Goal: Task Accomplishment & Management: Manage account settings

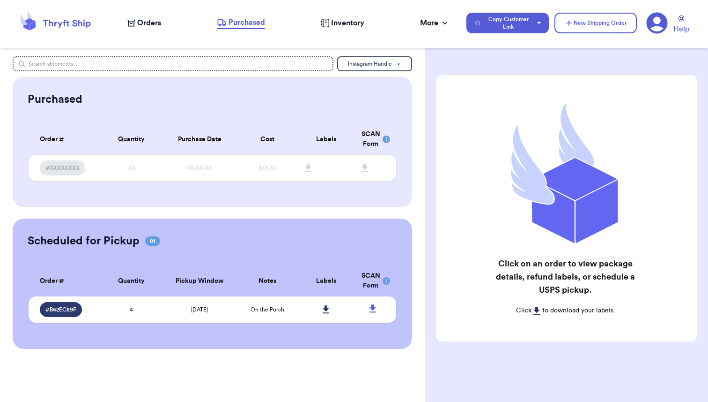
click at [156, 24] on span "Orders" at bounding box center [149, 22] width 24 height 11
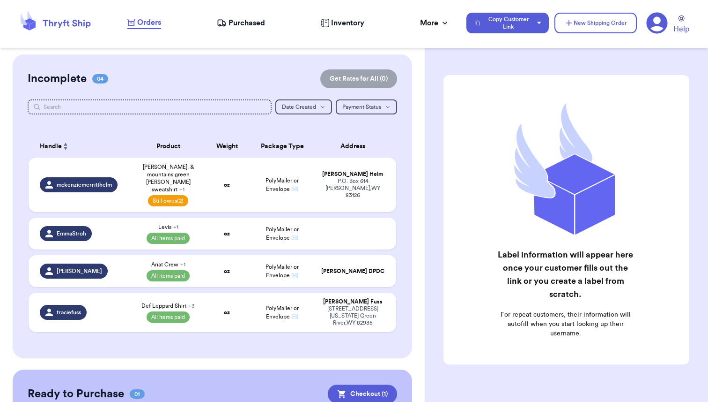
scroll to position [157, 0]
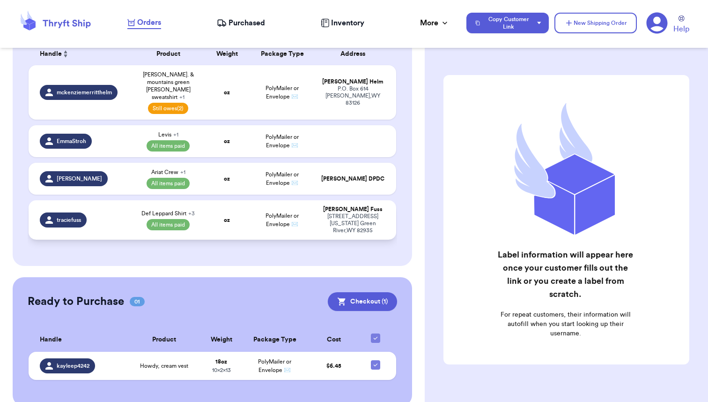
click at [121, 212] on div "traciefuss" at bounding box center [83, 219] width 86 height 15
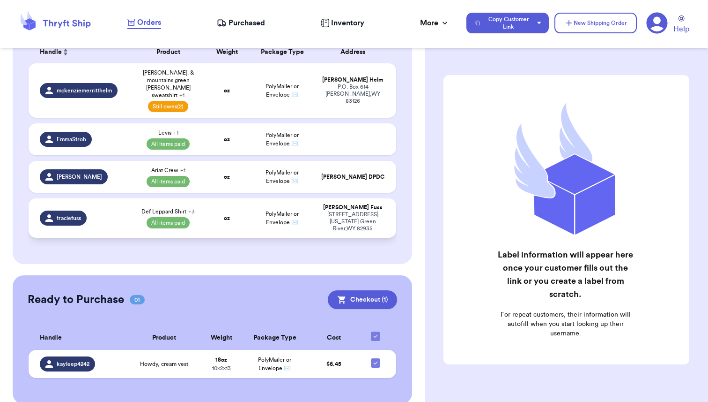
select select "paid"
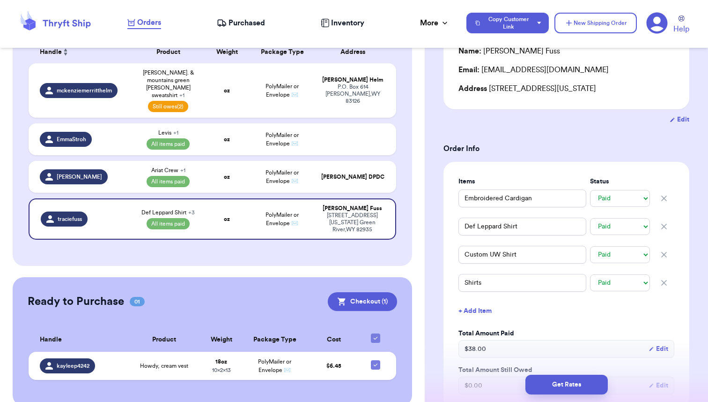
scroll to position [117, 0]
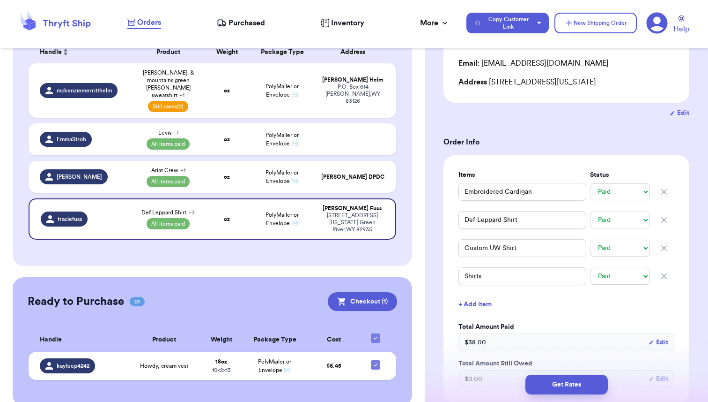
click at [666, 192] on icon "button" at bounding box center [664, 191] width 9 height 9
type input "Def Leppard Shirt"
type input "Custom UW Shirt"
type input "Shirts"
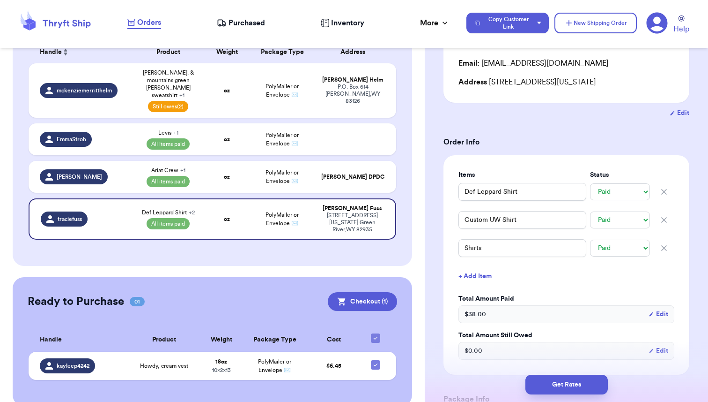
click at [665, 248] on icon "button" at bounding box center [664, 248] width 5 height 5
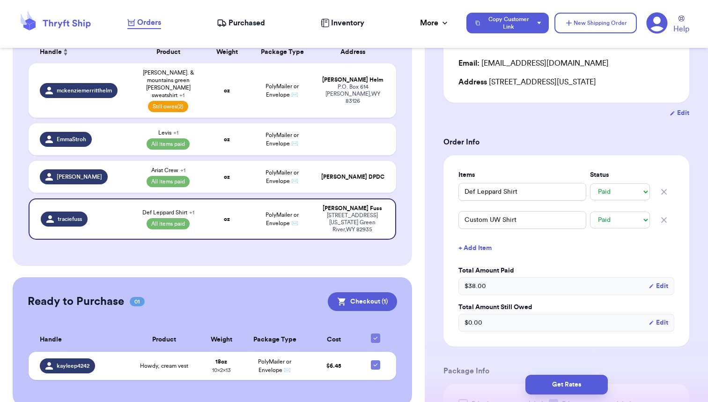
click at [664, 288] on button "Edit" at bounding box center [659, 285] width 20 height 9
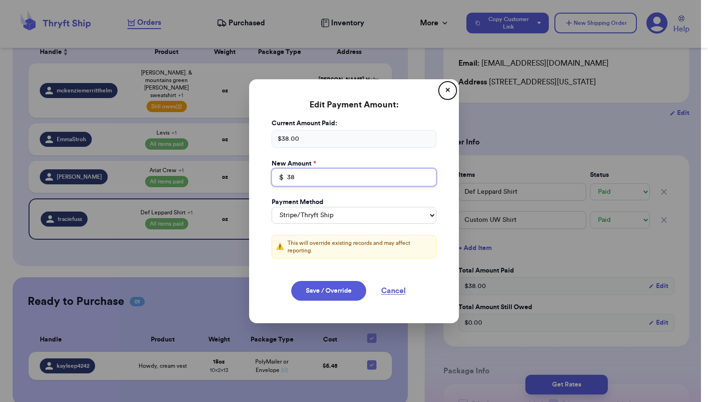
drag, startPoint x: 299, startPoint y: 177, endPoint x: 279, endPoint y: 176, distance: 20.6
click at [279, 176] on div "$ 38" at bounding box center [354, 177] width 165 height 18
type input "68"
click at [395, 293] on button "Cancel" at bounding box center [393, 291] width 47 height 20
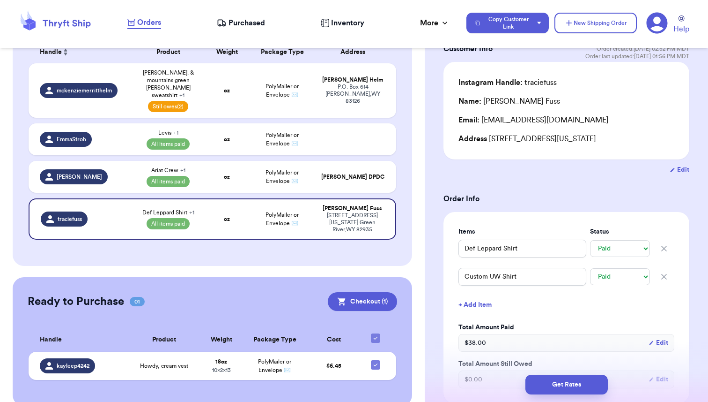
scroll to position [0, 0]
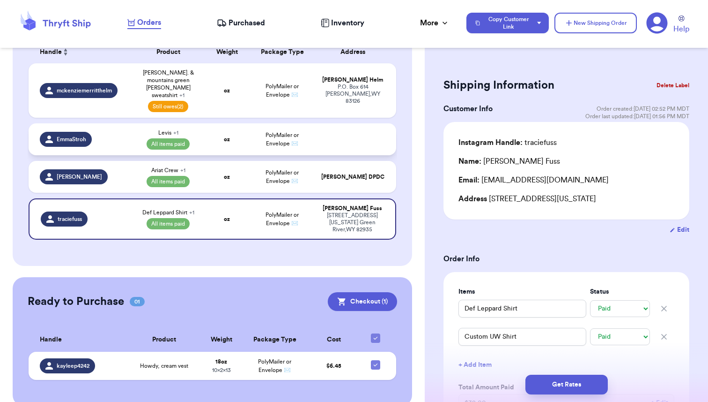
click at [119, 132] on div "EmmaStroh" at bounding box center [83, 139] width 86 height 15
type input "Levis"
type input "[PERSON_NAME]"
type input "0"
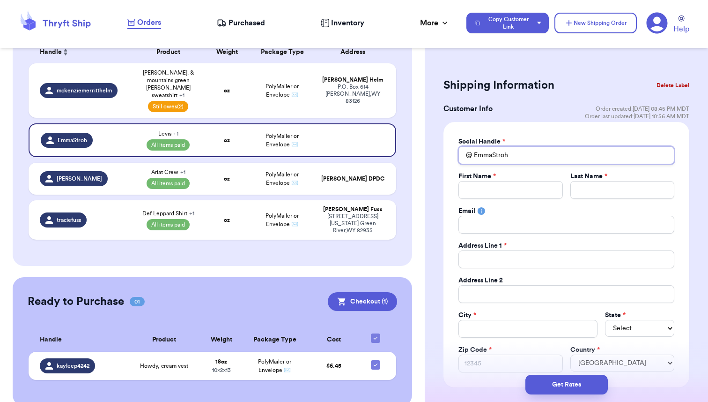
drag, startPoint x: 511, startPoint y: 155, endPoint x: 474, endPoint y: 158, distance: 37.2
click at [474, 158] on input "EmmaStroh" at bounding box center [567, 155] width 216 height 18
click at [417, 137] on div "Customer Link New Order Total Balance Payout $ 41.16 $ 37.24 pending Recent Pay…" at bounding box center [212, 151] width 425 height 508
click at [673, 84] on button "Delete Label" at bounding box center [673, 85] width 40 height 21
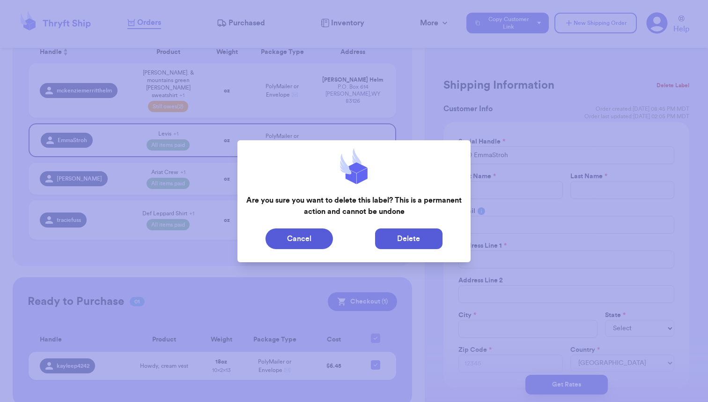
click at [400, 232] on button "Delete" at bounding box center [408, 238] width 67 height 21
type input "Shipping"
select select "unpaid"
type input "[PERSON_NAME]. & mountains green [PERSON_NAME] sweatshirt"
select select "unpaid"
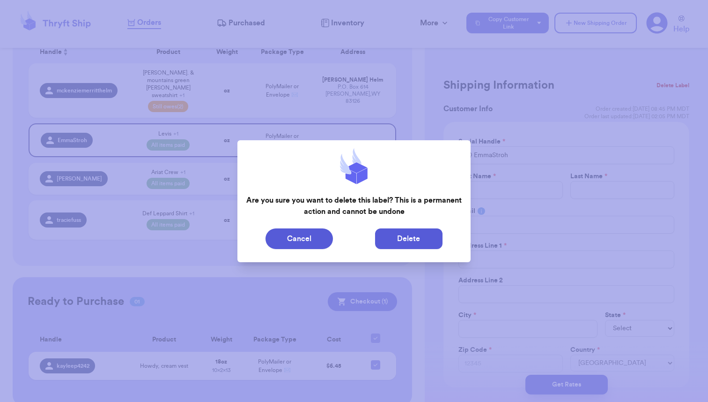
type input "43"
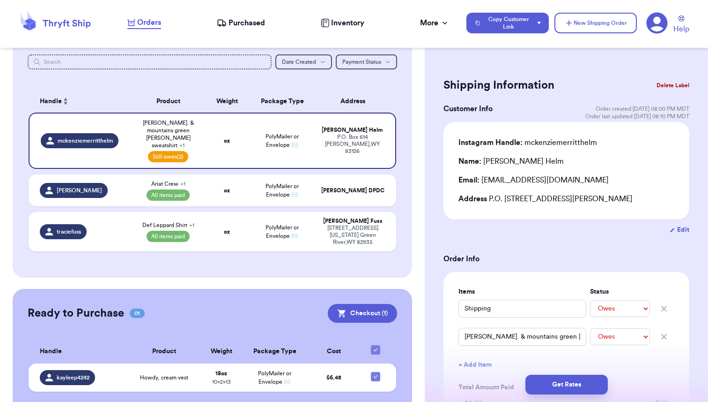
scroll to position [121, 0]
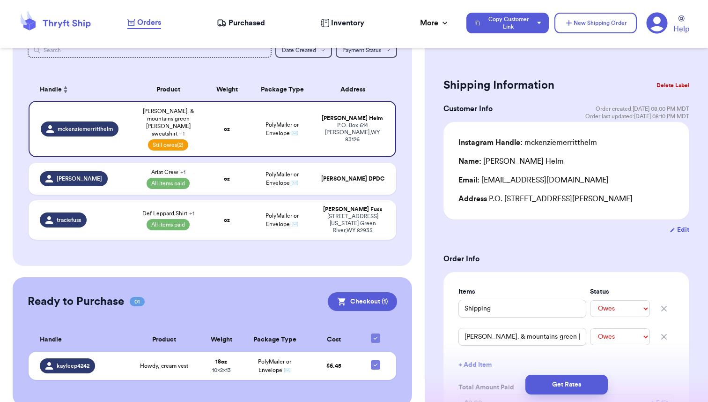
click at [242, 25] on span "Purchased" at bounding box center [247, 22] width 37 height 11
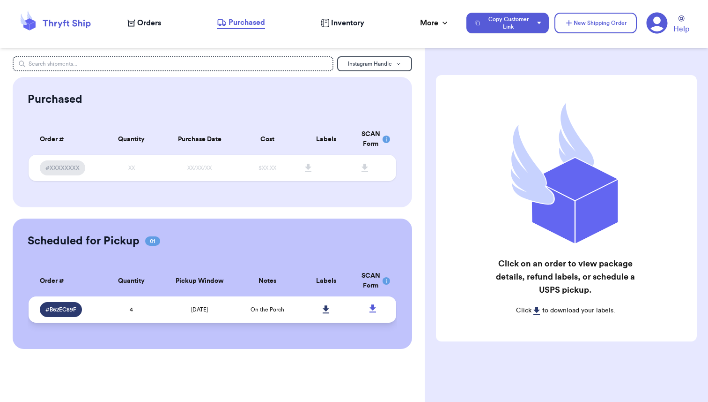
click at [148, 311] on td "4" at bounding box center [131, 309] width 59 height 26
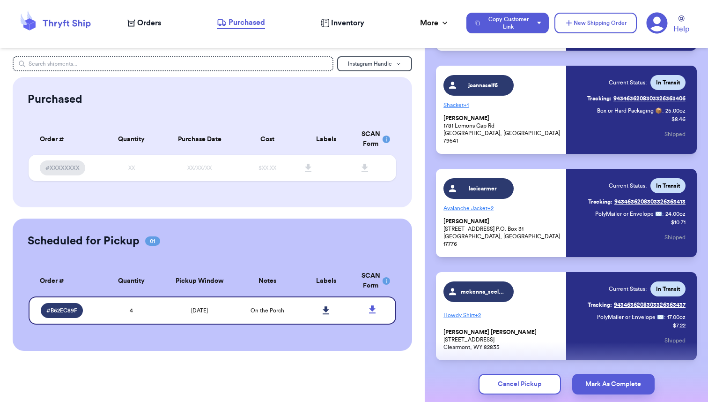
scroll to position [189, 0]
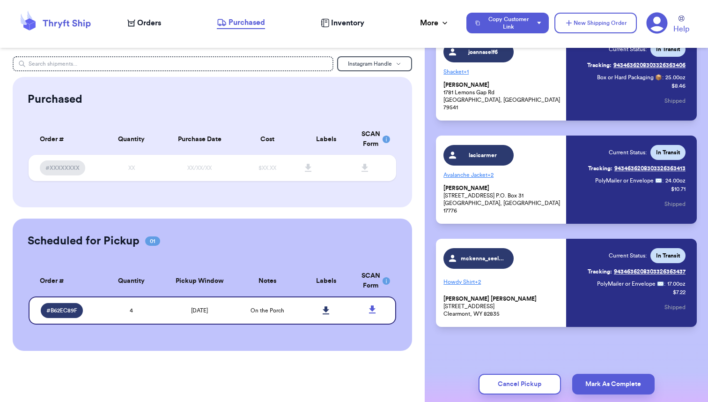
click at [145, 25] on span "Orders" at bounding box center [149, 22] width 24 height 11
select select "unpaid"
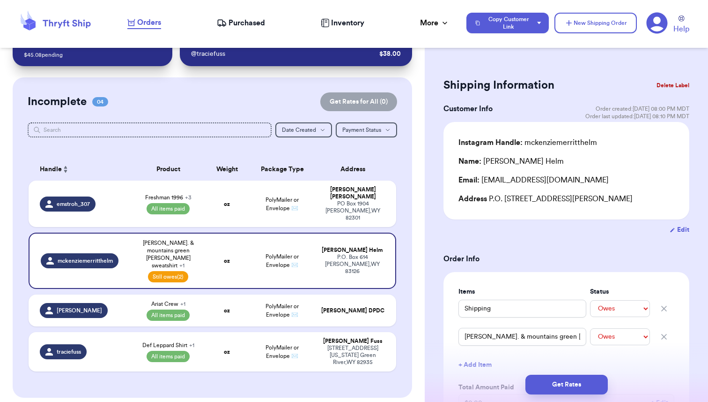
scroll to position [37, 0]
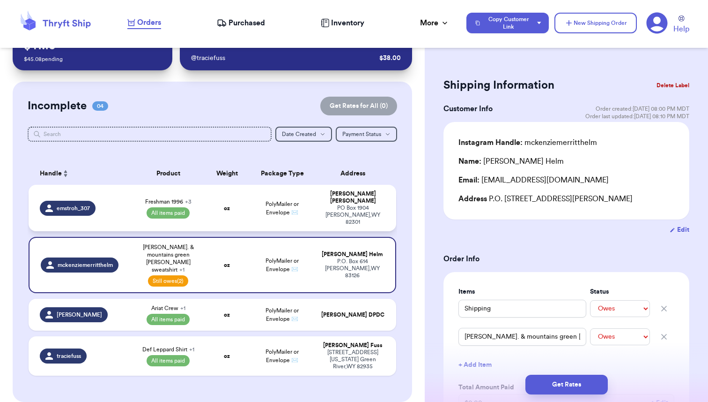
click at [127, 198] on td "emstroh_307" at bounding box center [80, 208] width 103 height 46
type input "Freshman 1996"
select select "paid"
type input "Claiborne"
select select "paid"
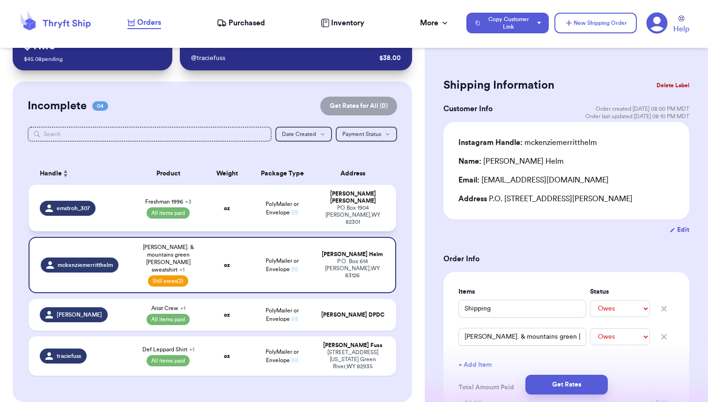
type input "8"
type input "0"
select select "paid"
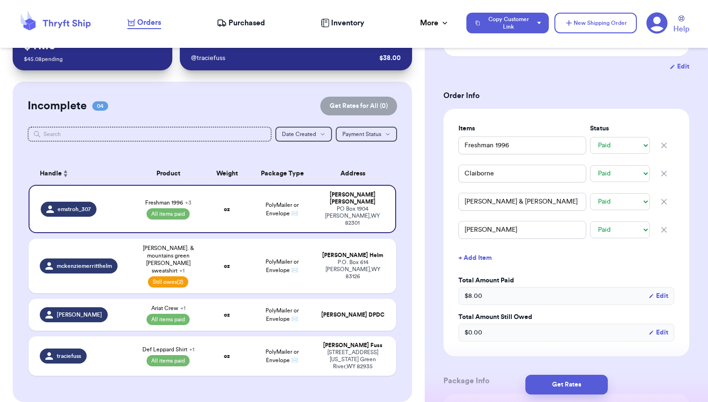
scroll to position [176, 0]
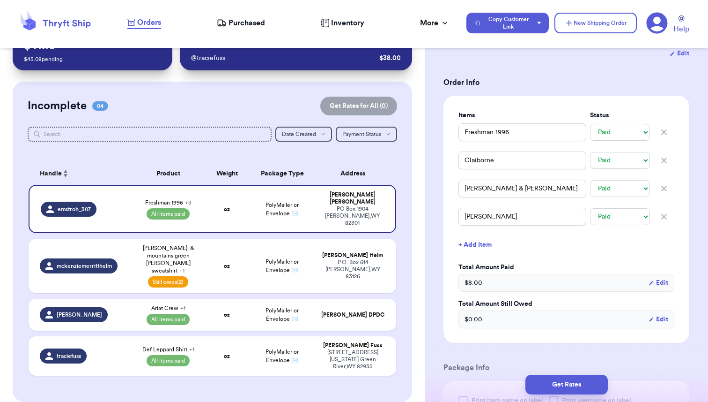
click at [478, 245] on button "+ Add Item" at bounding box center [567, 244] width 224 height 21
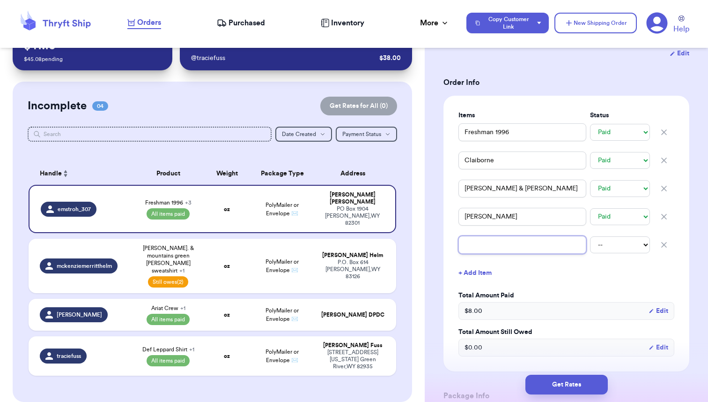
click at [478, 245] on input "text" at bounding box center [523, 245] width 128 height 18
type input "L"
type input "Le"
type input "Lev"
type input "Levi"
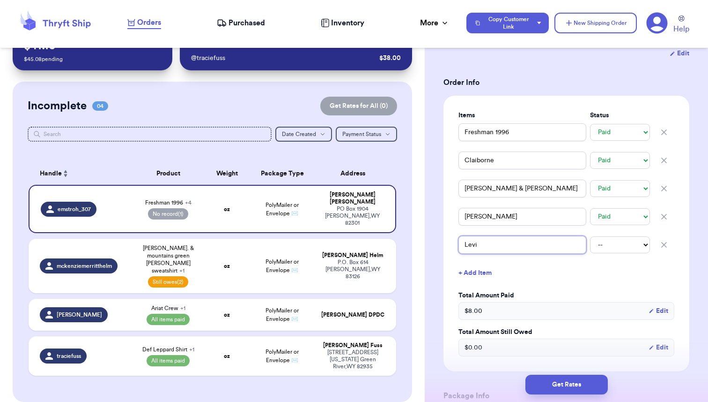
type input "Levi'"
type input "Levi's"
type input "Levi's J"
type input "[PERSON_NAME]"
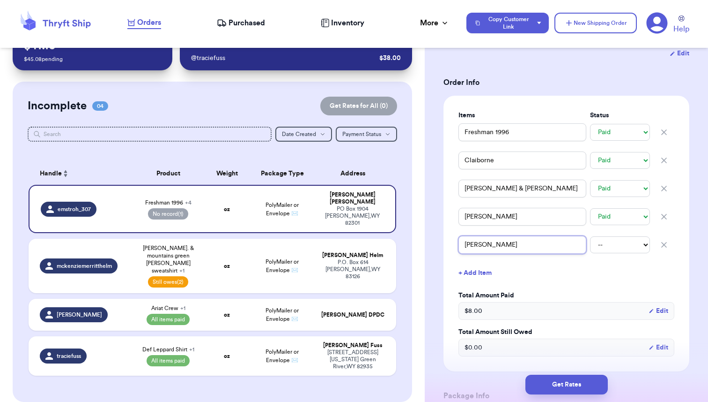
type input "Levi's Jea"
type input "[PERSON_NAME]"
type input "Levi's Jeans"
click at [614, 246] on select "-- Paid Owes" at bounding box center [620, 244] width 60 height 17
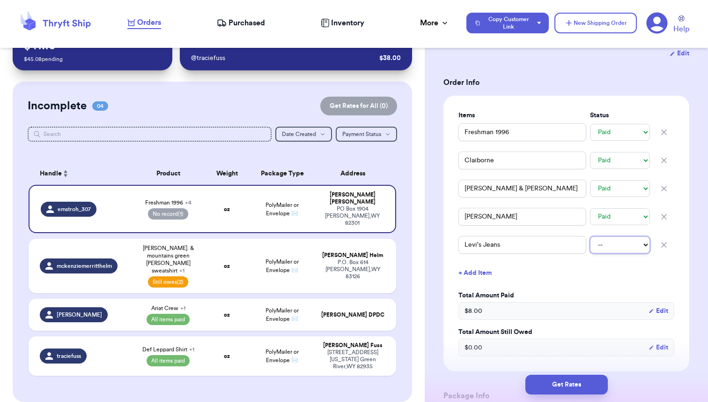
select select "paid"
click at [590, 236] on select "-- Paid Owes" at bounding box center [620, 244] width 60 height 17
click at [485, 274] on button "+ Add Item" at bounding box center [567, 272] width 224 height 21
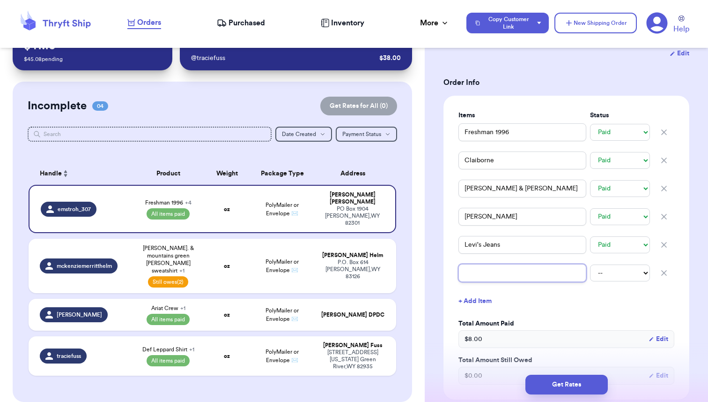
click at [485, 274] on input "text" at bounding box center [523, 273] width 128 height 18
type input "L"
type input "La"
type input "Lan"
type input "Lane"
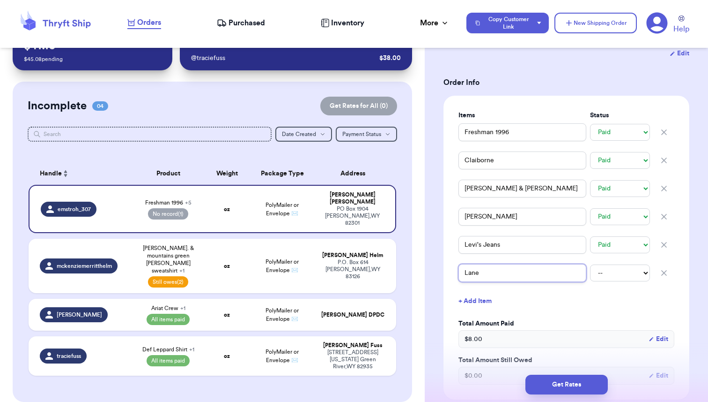
type input "Lane"
type input "Lane F"
type input "Lane Fr"
type input "Lane Fro"
type input "Lane Fros"
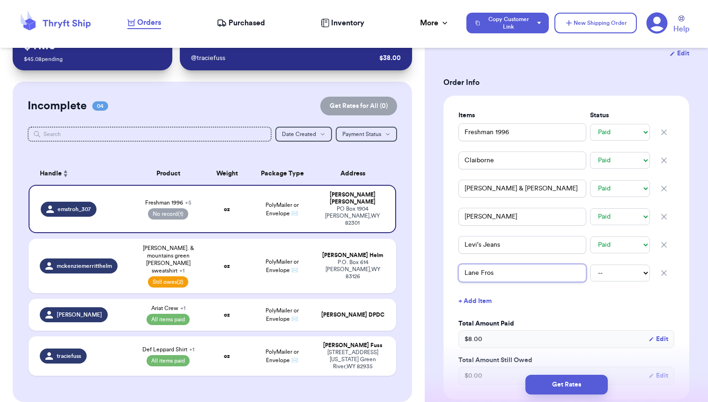
type input "[PERSON_NAME]"
click at [604, 275] on select "-- Paid Owes" at bounding box center [620, 272] width 60 height 17
select select "paid"
click at [590, 264] on select "-- Paid Owes" at bounding box center [620, 272] width 60 height 17
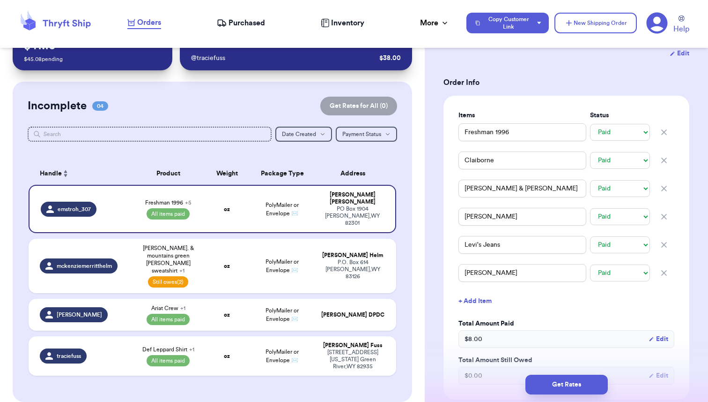
click at [434, 292] on div "Shipping Information Delete Label Customer Info Order created: [DATE] 02:05 PM …" at bounding box center [566, 350] width 283 height 940
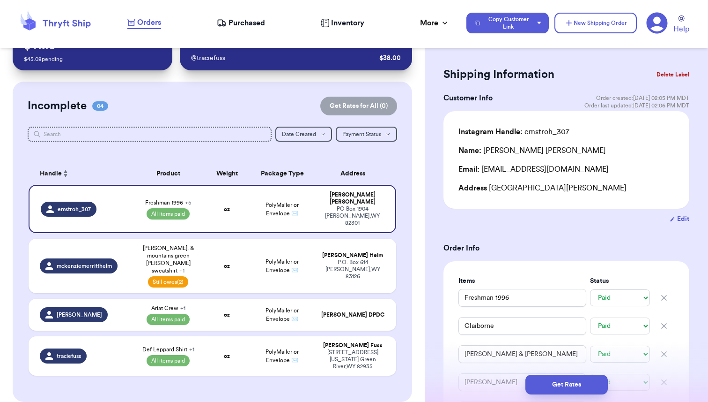
scroll to position [0, 0]
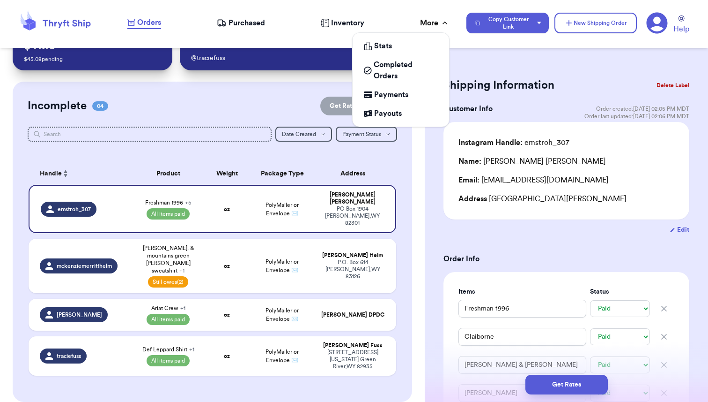
click at [426, 24] on div "More" at bounding box center [435, 22] width 30 height 11
click at [395, 99] on span "Payments" at bounding box center [391, 94] width 34 height 11
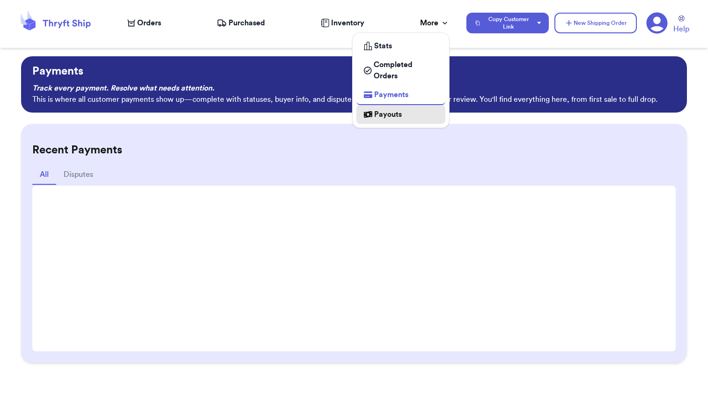
click at [386, 118] on span "Payouts" at bounding box center [388, 114] width 28 height 11
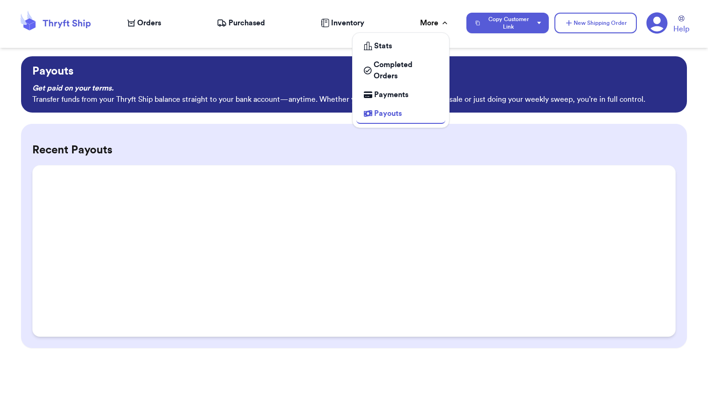
click at [442, 19] on icon at bounding box center [444, 22] width 9 height 9
click at [390, 94] on span "Payments" at bounding box center [391, 94] width 34 height 11
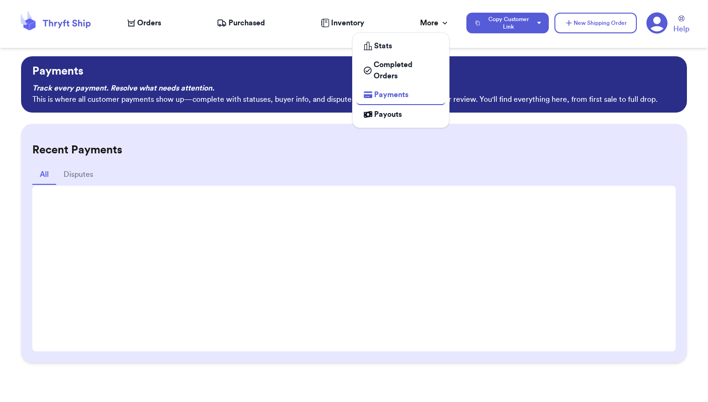
click at [426, 21] on div "More" at bounding box center [435, 22] width 30 height 11
click at [395, 115] on span "Payouts" at bounding box center [388, 114] width 28 height 11
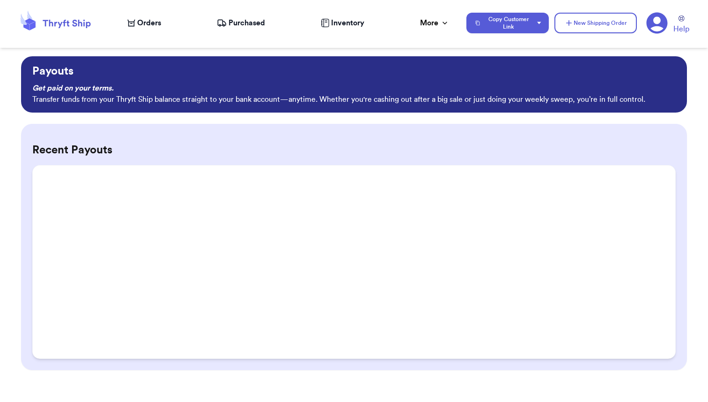
click at [352, 22] on span "Inventory" at bounding box center [347, 22] width 33 height 11
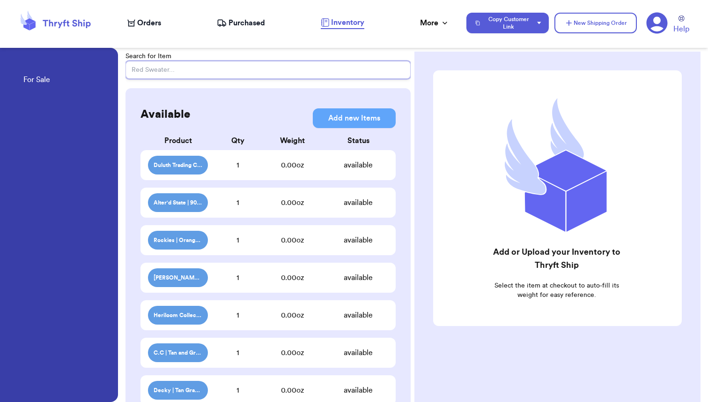
click at [179, 72] on input "text" at bounding box center [268, 70] width 285 height 18
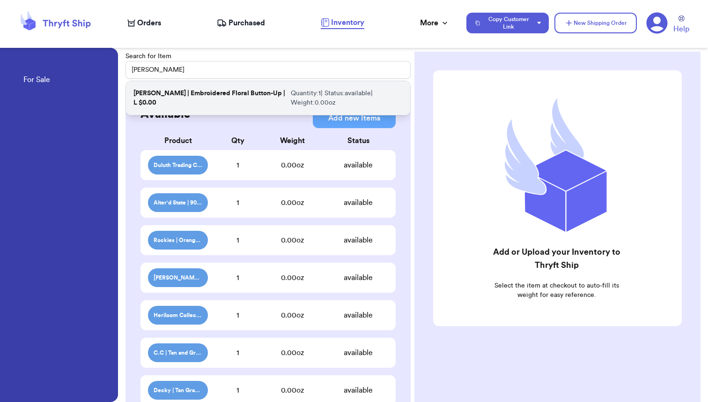
click at [181, 95] on p "[PERSON_NAME] | Embroidered Floral Button-Up | L $0.00" at bounding box center [211, 98] width 154 height 19
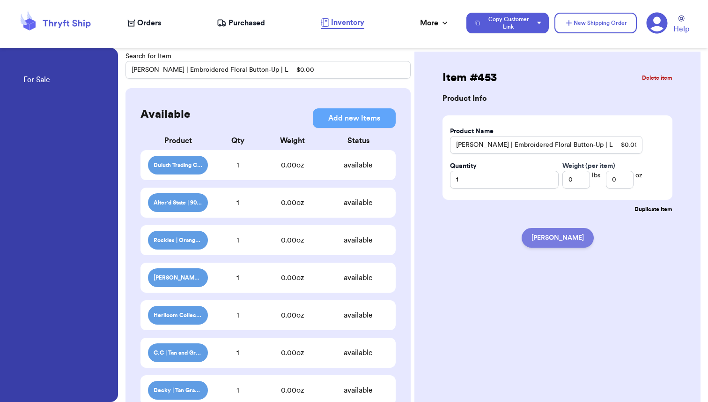
click at [557, 239] on button "[PERSON_NAME]" at bounding box center [558, 238] width 72 height 20
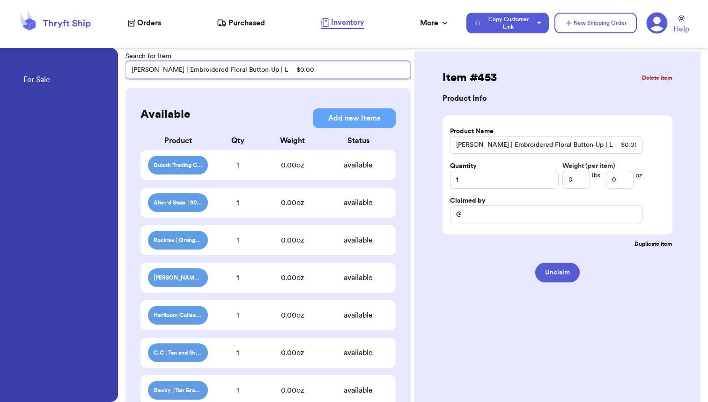
click at [279, 70] on input "[PERSON_NAME] | Embroidered Floral Button-Up | L $0.00" at bounding box center [268, 70] width 285 height 18
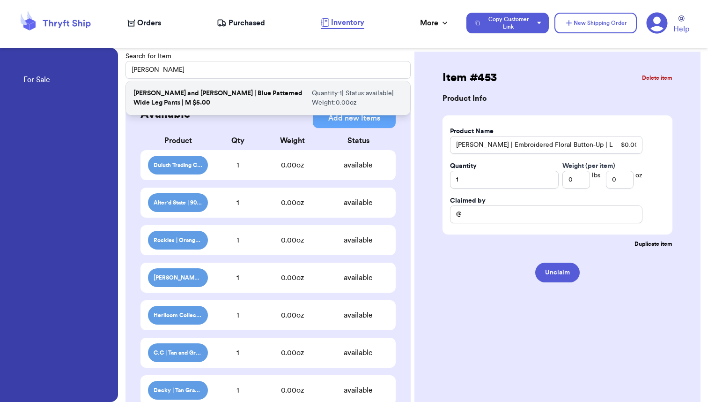
click at [221, 97] on p "[PERSON_NAME] and [PERSON_NAME] | Blue Patterned Wide Leg Pants | M $5.00" at bounding box center [221, 98] width 175 height 19
type input "[PERSON_NAME] and [PERSON_NAME] | Blue Patterned Wide Leg Pants | M $5.00"
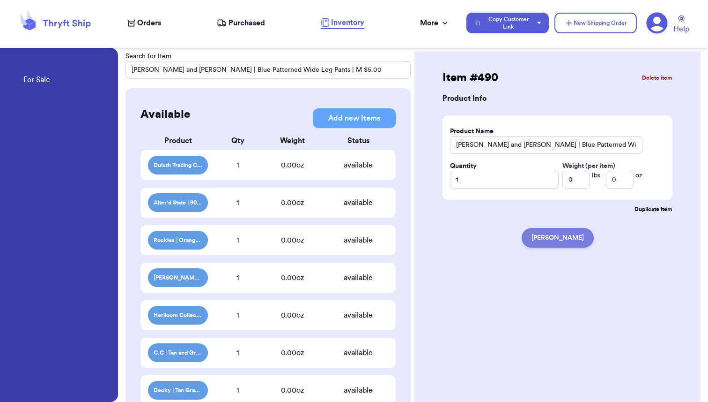
click at [552, 238] on button "[PERSON_NAME]" at bounding box center [558, 238] width 72 height 20
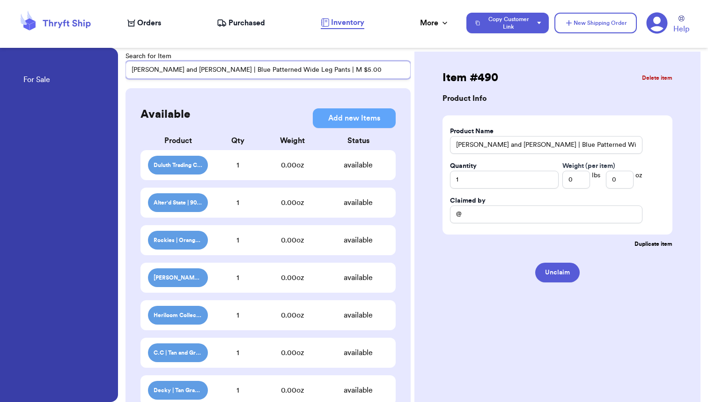
click at [206, 66] on input "[PERSON_NAME] and [PERSON_NAME] | Blue Patterned Wide Leg Pants | M $5.00" at bounding box center [268, 70] width 285 height 18
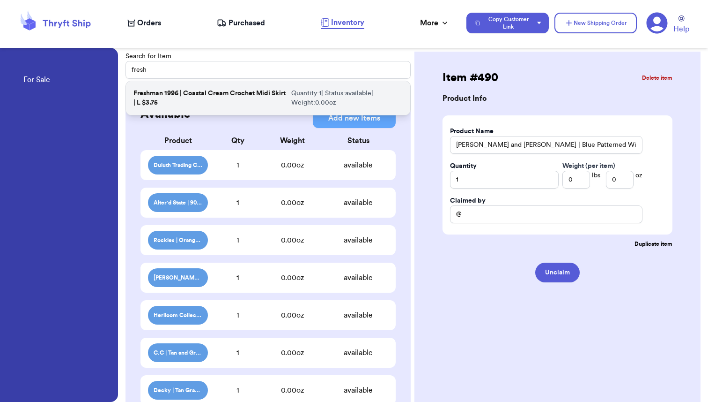
click at [188, 100] on p "Freshman 1996 | Coastal Cream Crochet Midi Skirt | L $3.75" at bounding box center [211, 98] width 154 height 19
type input "Freshman 1996 | Coastal Cream Crochet Midi Skirt | L $3.75"
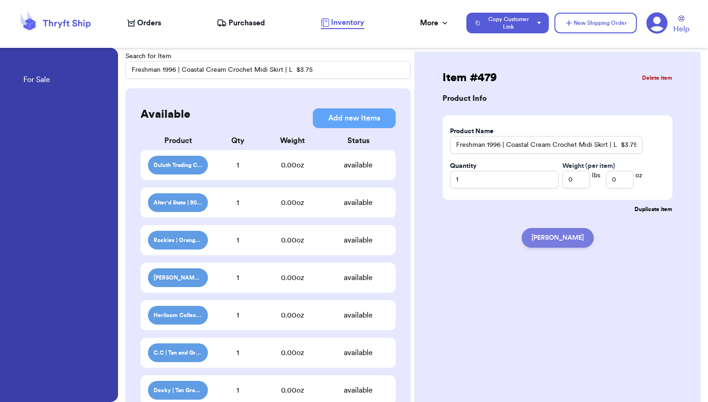
click at [548, 242] on button "[PERSON_NAME]" at bounding box center [558, 238] width 72 height 20
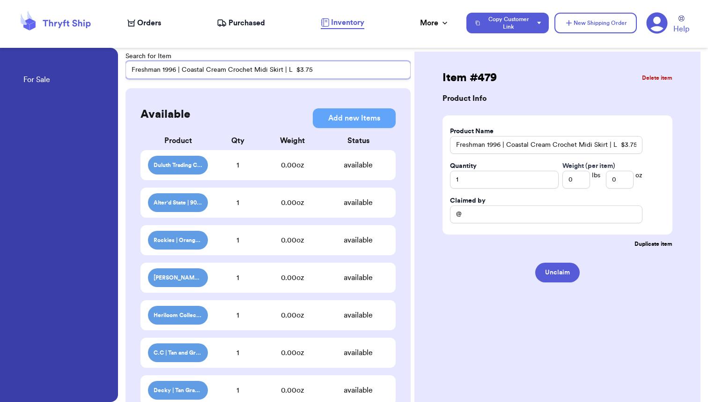
click at [324, 70] on input "Freshman 1996 | Coastal Cream Crochet Midi Skirt | L $3.75" at bounding box center [268, 70] width 285 height 18
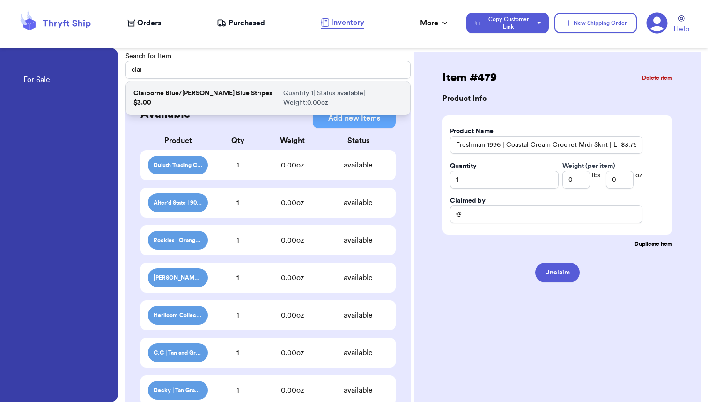
click at [283, 93] on p "Quantity: 1 | Status: available | Weight: 0.00 oz" at bounding box center [342, 98] width 119 height 19
type input "Claiborne Blue/[PERSON_NAME] Blue Stripes $3.00"
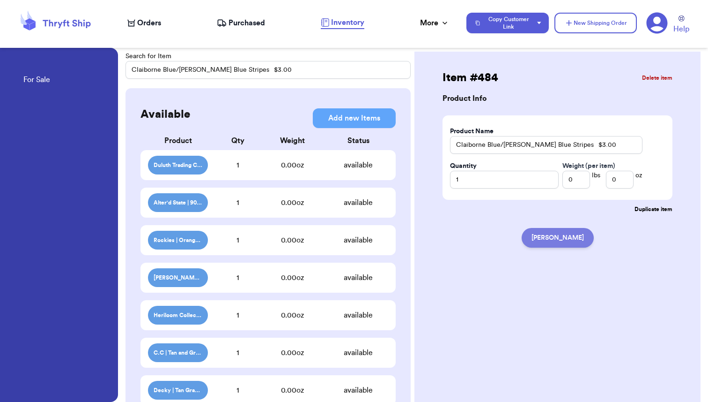
click at [553, 242] on button "[PERSON_NAME]" at bounding box center [558, 238] width 72 height 20
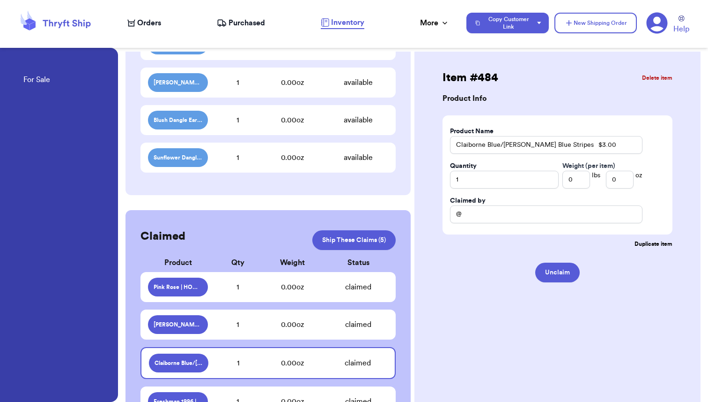
scroll to position [2827, 0]
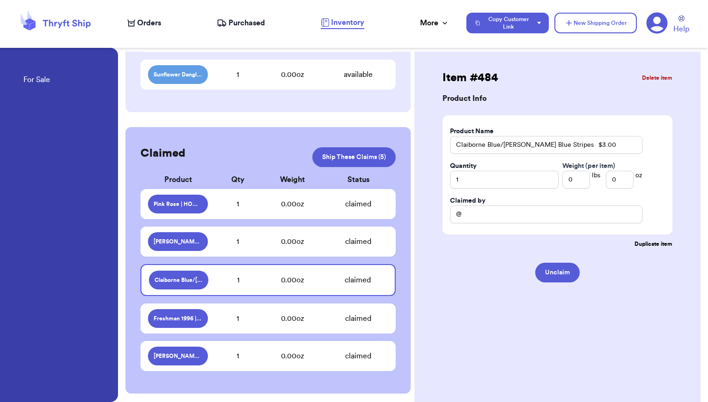
click at [297, 241] on div "0.00 oz" at bounding box center [292, 241] width 71 height 11
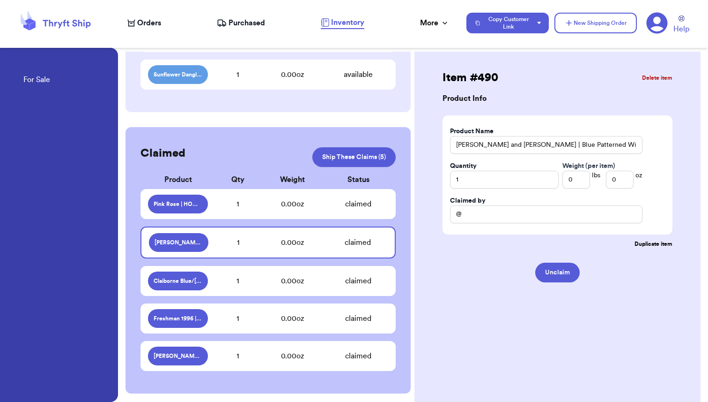
click at [284, 278] on div "0.00 oz" at bounding box center [292, 280] width 71 height 11
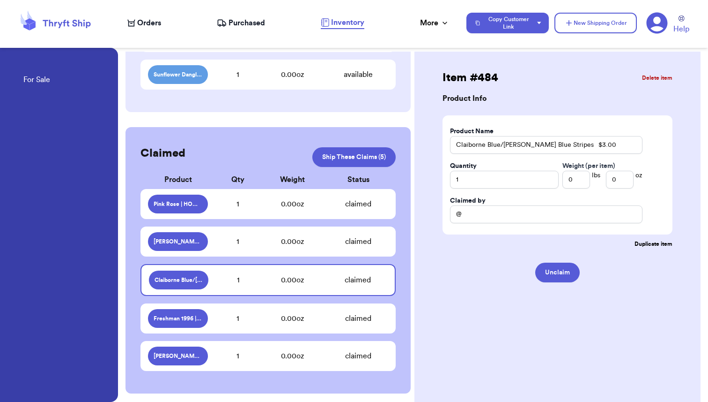
click at [283, 325] on div "Freshman 1996 | Coastal Cream Crochet Midi Skirt | L $3.75 1 0.00 oz claimed" at bounding box center [268, 318] width 255 height 30
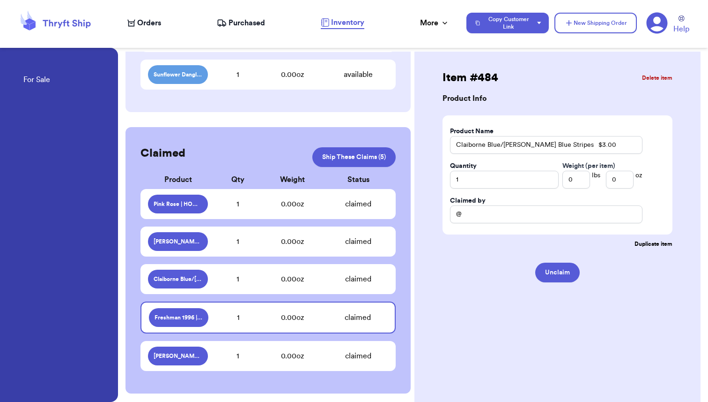
type input "Freshman 1996 | Coastal Cream Crochet Midi Skirt | L $3.75"
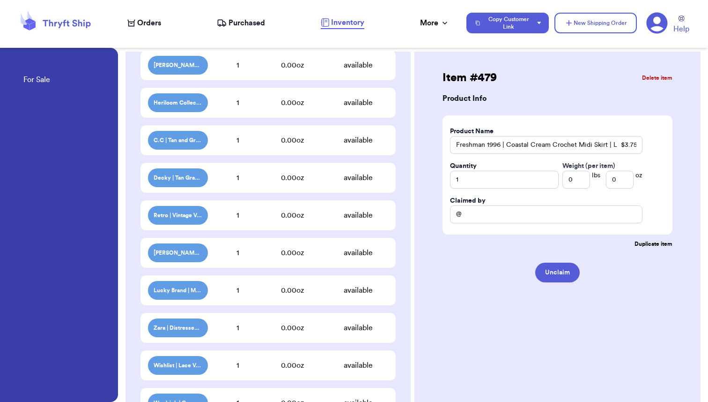
scroll to position [0, 0]
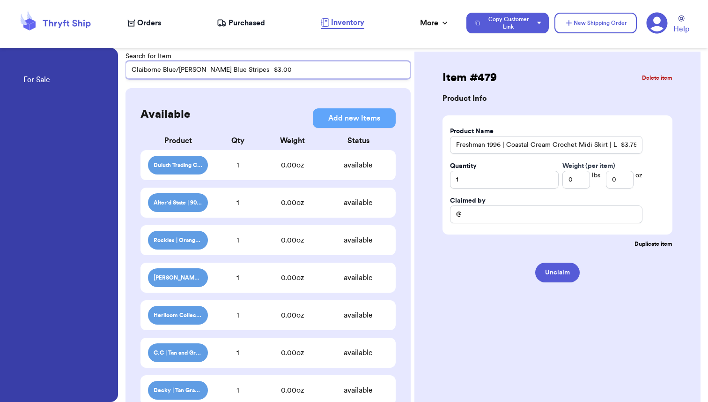
click at [264, 69] on input "Claiborne Blue/[PERSON_NAME] Blue Stripes $3.00" at bounding box center [268, 70] width 285 height 18
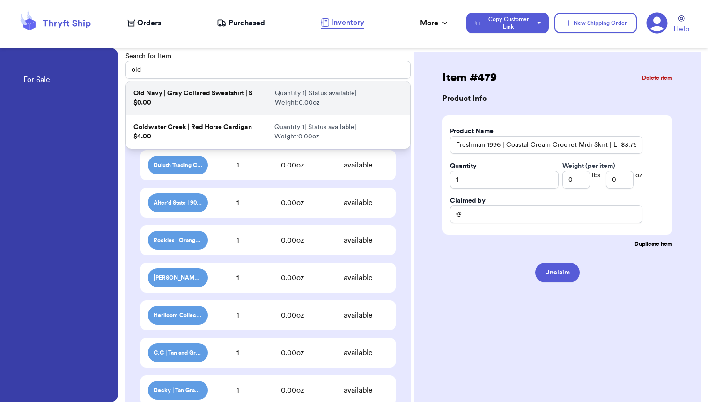
click at [194, 100] on p "Old Navy | Gray Collared Sweatshirt | S $0.00" at bounding box center [203, 98] width 138 height 19
type input "Old Navy | Gray Collared Sweatshirt | S $0.00"
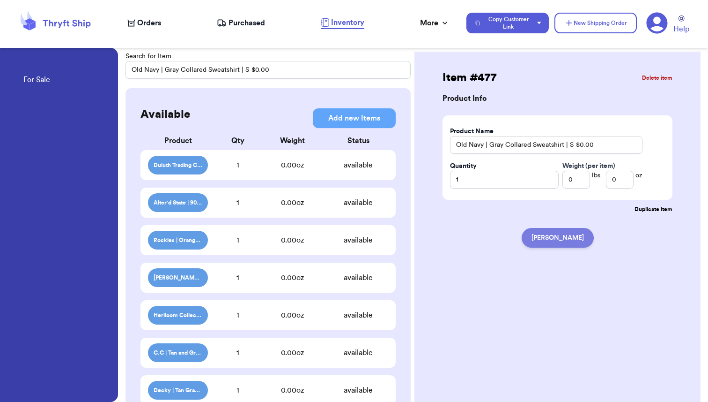
click at [555, 241] on button "[PERSON_NAME]" at bounding box center [558, 238] width 72 height 20
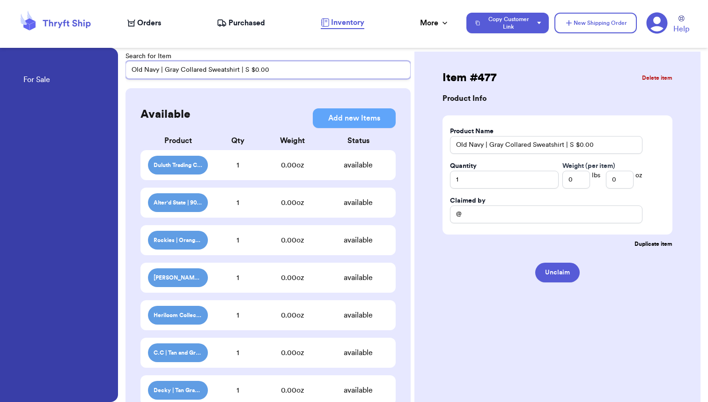
click at [209, 72] on input "Old Navy | Gray Collared Sweatshirt | S $0.00" at bounding box center [268, 70] width 285 height 18
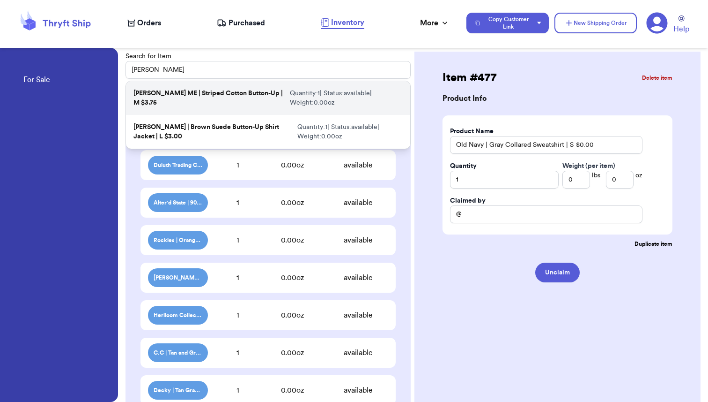
click at [195, 97] on p "[PERSON_NAME] ME | Striped Cotton Button-Up | M $3.75" at bounding box center [210, 98] width 153 height 19
type input "[PERSON_NAME] ME | Striped Cotton Button-Up | M $3.75"
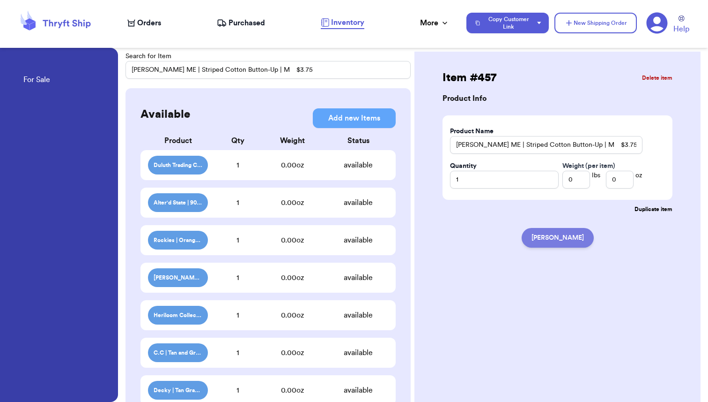
click at [561, 238] on button "[PERSON_NAME]" at bounding box center [558, 238] width 72 height 20
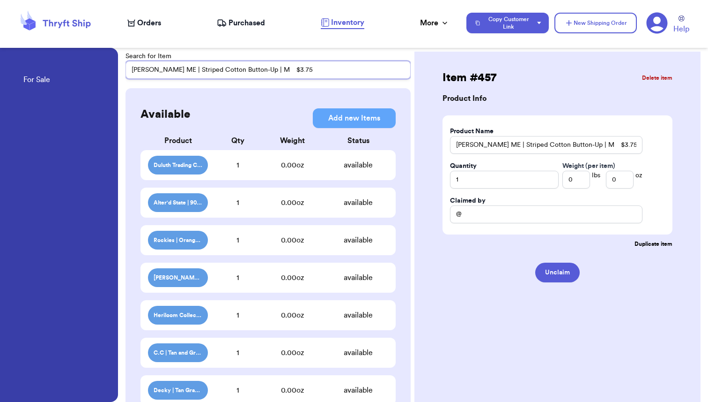
click at [298, 71] on input "[PERSON_NAME] ME | Striped Cotton Button-Up | M $3.75" at bounding box center [268, 70] width 285 height 18
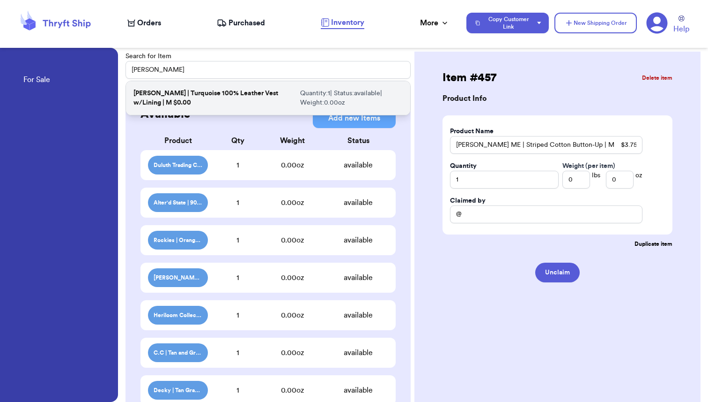
click at [217, 97] on p "[PERSON_NAME] | Turquoise 100% Leather Vest w/Lining | M $0.00" at bounding box center [215, 98] width 163 height 19
type input "[PERSON_NAME] | Turquoise 100% Leather Vest w/Lining | M $0.00"
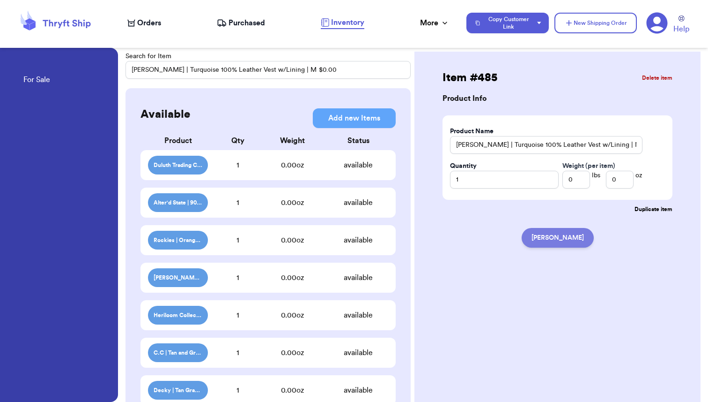
click at [558, 242] on button "[PERSON_NAME]" at bounding box center [558, 238] width 72 height 20
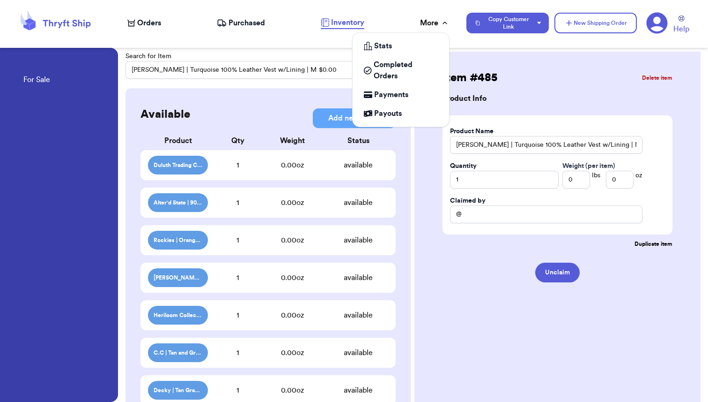
click at [428, 27] on div "More" at bounding box center [435, 22] width 30 height 11
click at [402, 94] on span "Payments" at bounding box center [391, 94] width 34 height 11
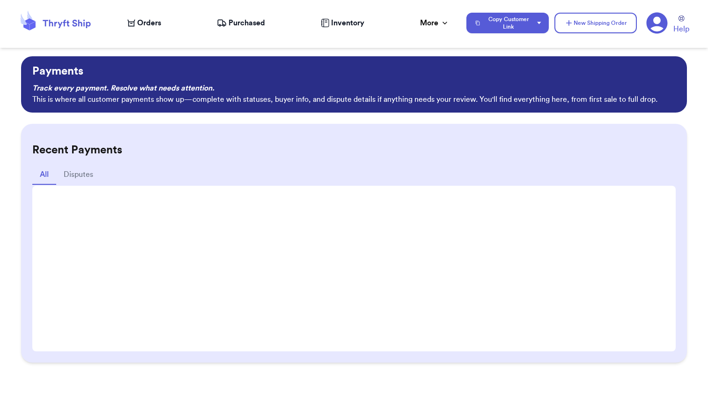
click at [223, 166] on div "All Disputes" at bounding box center [353, 175] width 643 height 21
click at [148, 22] on span "Orders" at bounding box center [149, 22] width 24 height 11
select select "paid"
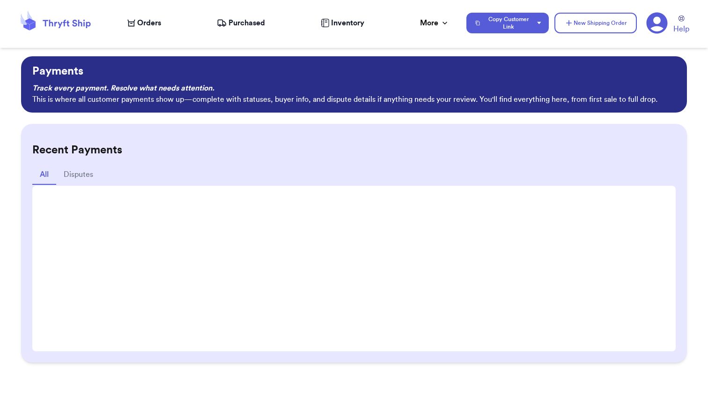
select select "paid"
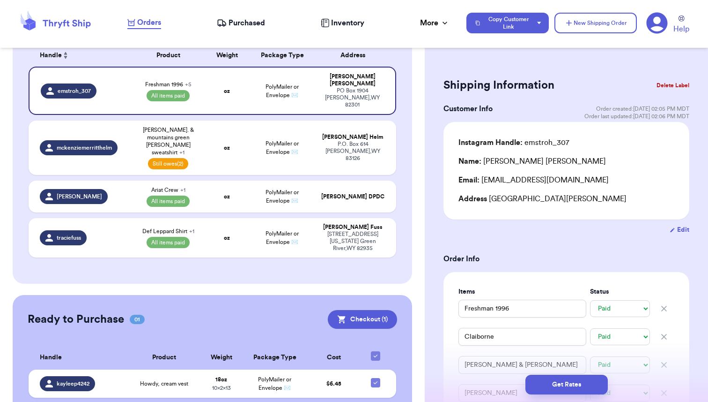
scroll to position [159, 0]
